Goal: Use online tool/utility: Use online tool/utility

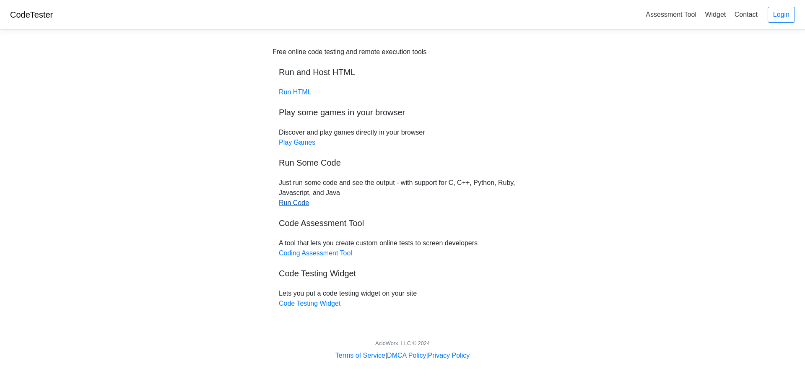
click at [291, 199] on link "Run Code" at bounding box center [294, 202] width 30 height 7
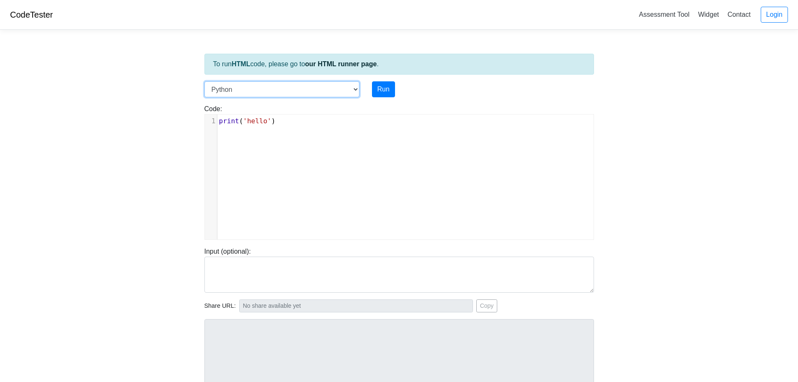
click at [350, 88] on select "C C++ Go Java Javascript Python Ruby" at bounding box center [282, 89] width 155 height 16
select select "c"
click at [205, 81] on select "C C++ Go Java Javascript Python Ruby" at bounding box center [282, 89] width 155 height 16
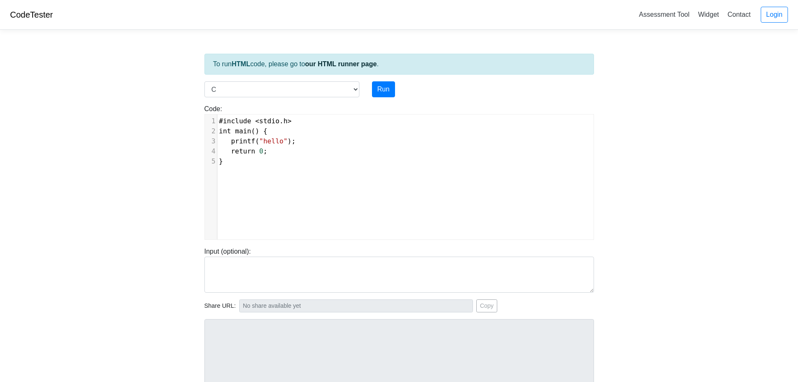
scroll to position [3, 0]
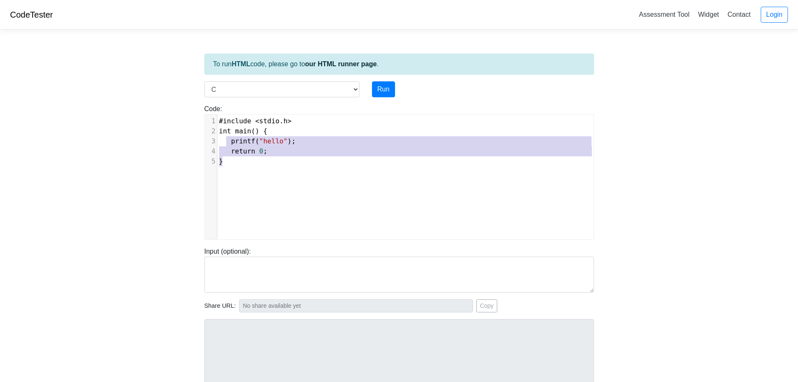
type textarea "#include <stdio.h> int main() { printf("hello"); return 0; }"
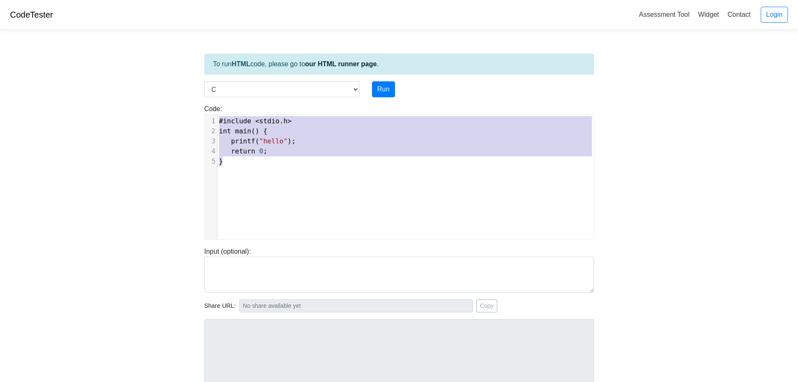
drag, startPoint x: 231, startPoint y: 149, endPoint x: 202, endPoint y: 110, distance: 48.4
click at [202, 110] on div "Code: #include <stdio.h> int main() { printf("hello"); return 0; } #include <st…" at bounding box center [399, 172] width 402 height 136
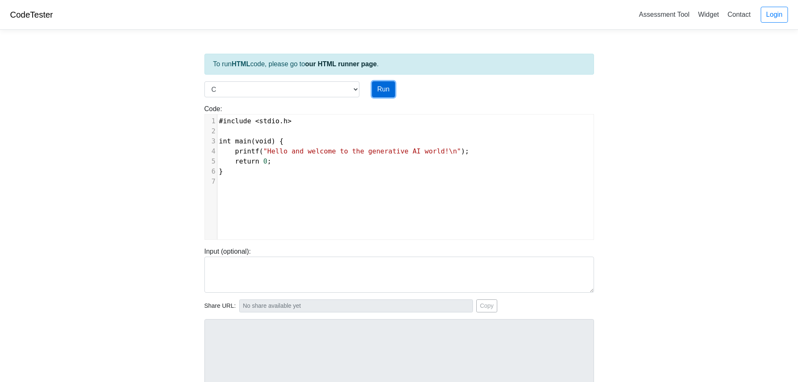
click at [385, 93] on button "Run" at bounding box center [383, 89] width 23 height 16
type input "[URL][DOMAIN_NAME]"
type textarea "Stdout: Hello and welcome to the generative AI world!"
